Goal: Check status: Check status

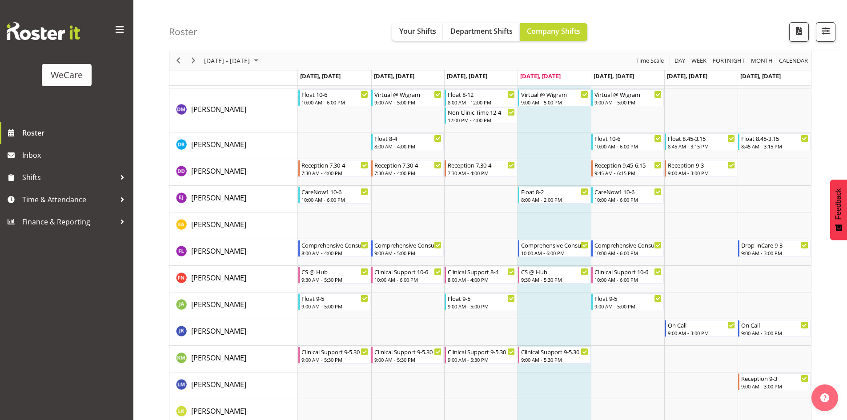
scroll to position [2847, 0]
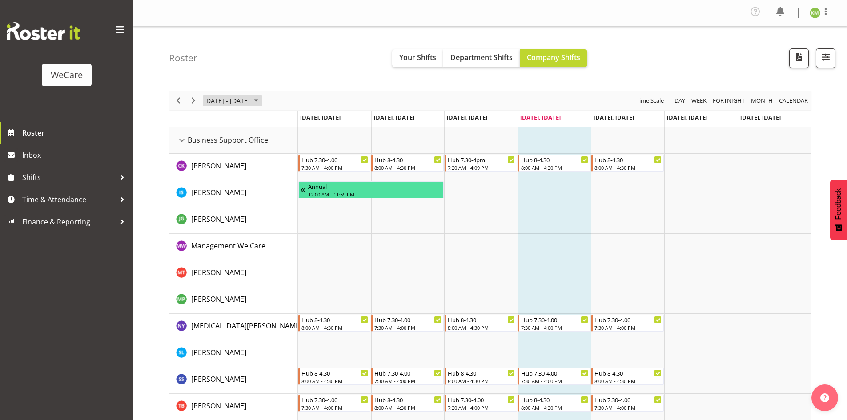
click at [251, 97] on span "[DATE] - [DATE]" at bounding box center [227, 100] width 48 height 11
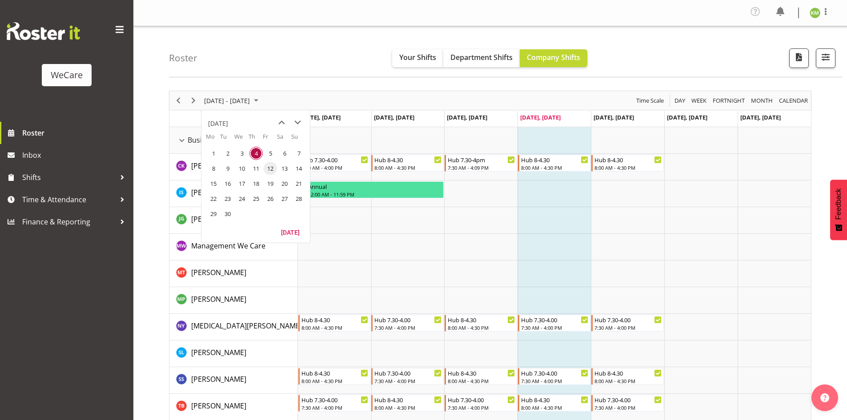
click at [267, 168] on span "12" at bounding box center [270, 168] width 13 height 13
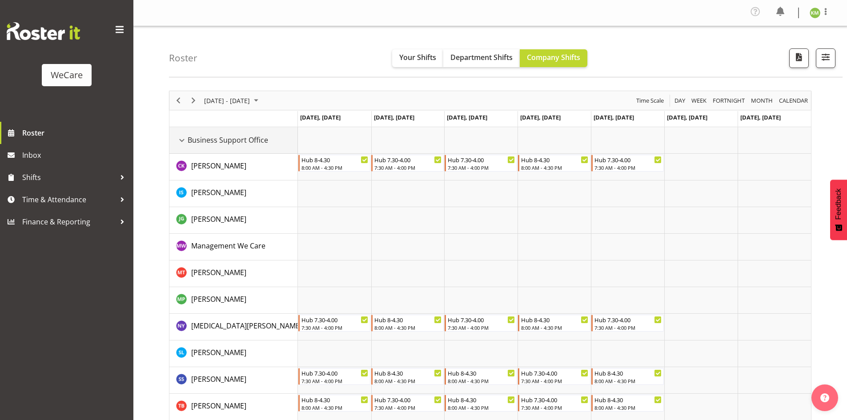
drag, startPoint x: 105, startPoint y: 136, endPoint x: 184, endPoint y: 141, distance: 79.4
click at [184, 141] on div "Business Support Office resource" at bounding box center [182, 141] width 12 height 12
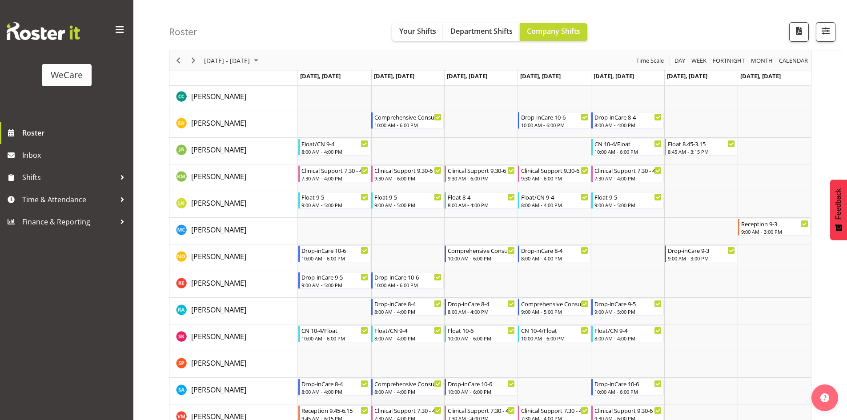
scroll to position [400, 0]
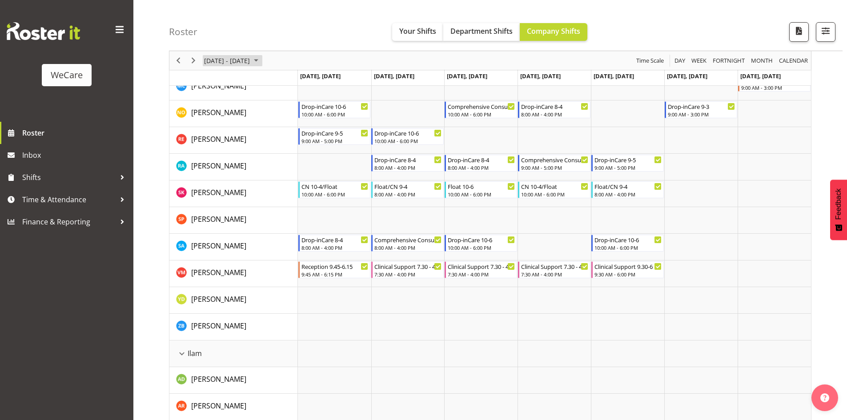
click at [249, 61] on span "[DATE] - [DATE]" at bounding box center [227, 60] width 48 height 11
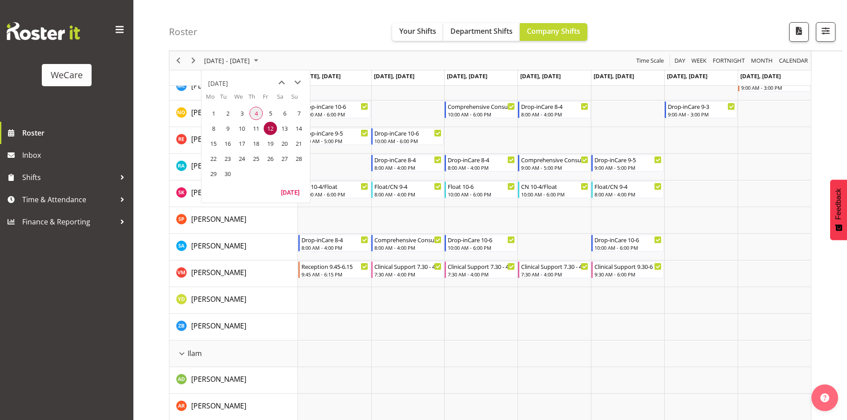
click at [258, 115] on span "4" at bounding box center [256, 113] width 13 height 13
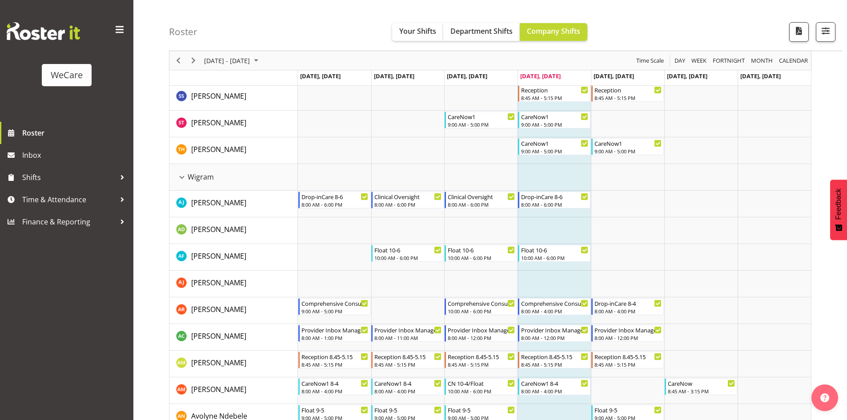
scroll to position [2301, 0]
